Goal: Transaction & Acquisition: Purchase product/service

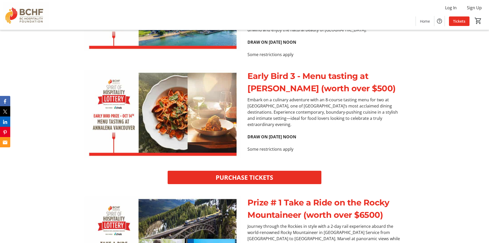
scroll to position [530, 0]
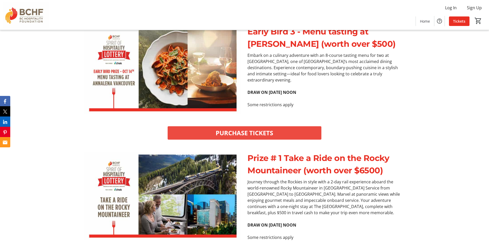
click at [312, 136] on span at bounding box center [245, 133] width 154 height 12
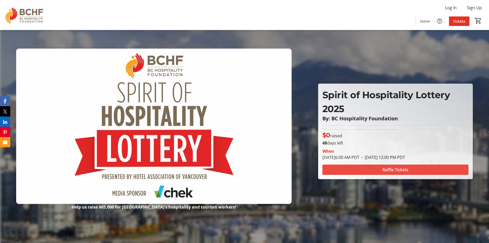
click at [393, 171] on span "Raffle Tickets" at bounding box center [396, 169] width 26 height 6
